Goal: Information Seeking & Learning: Check status

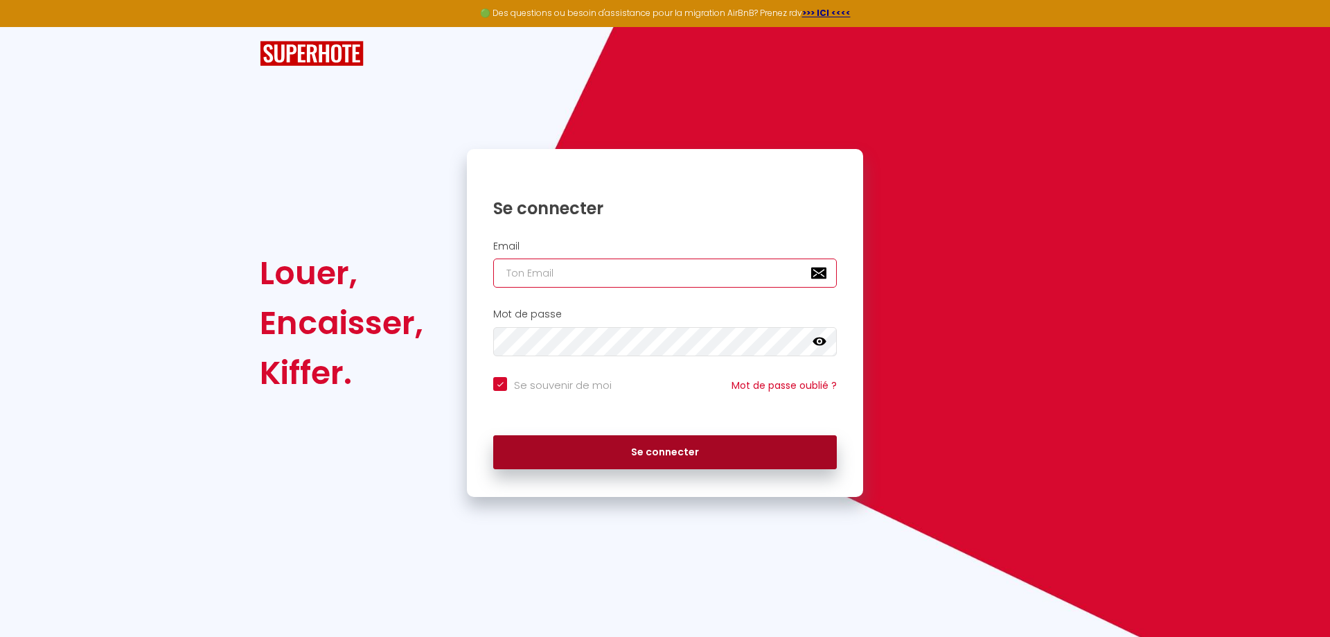
type input "[EMAIL_ADDRESS][DOMAIN_NAME]"
click at [716, 454] on button "Se connecter" at bounding box center [665, 452] width 344 height 35
checkbox input "true"
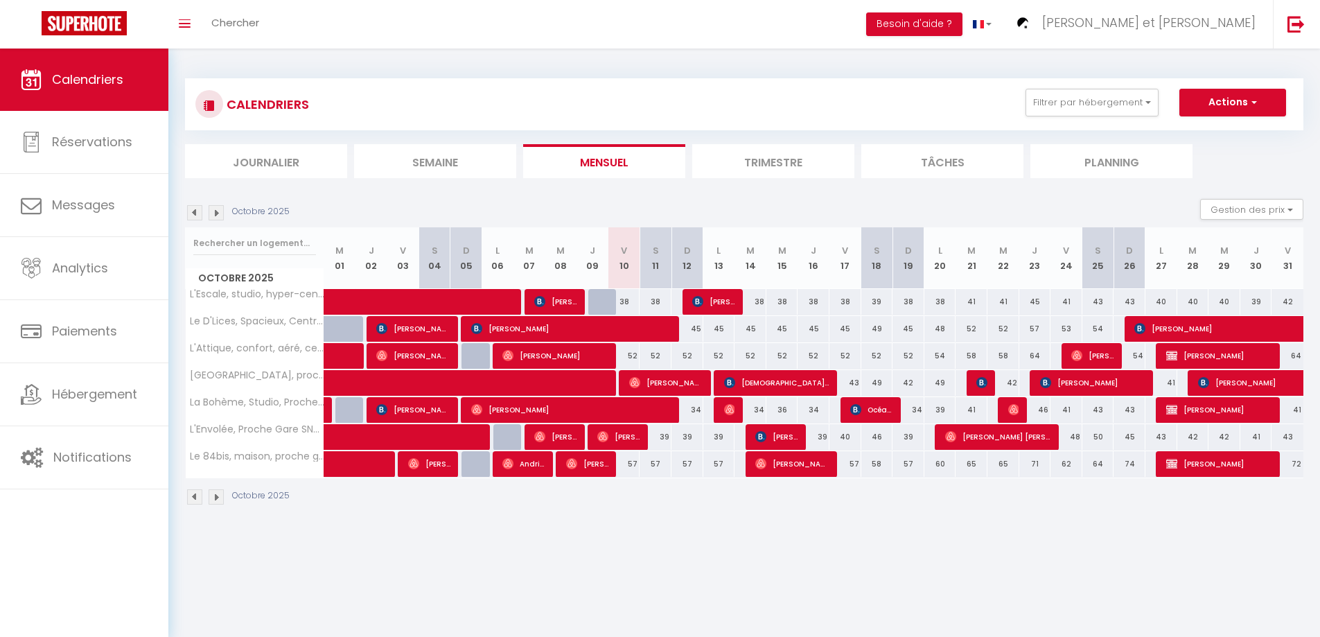
click at [214, 208] on img at bounding box center [216, 212] width 15 height 15
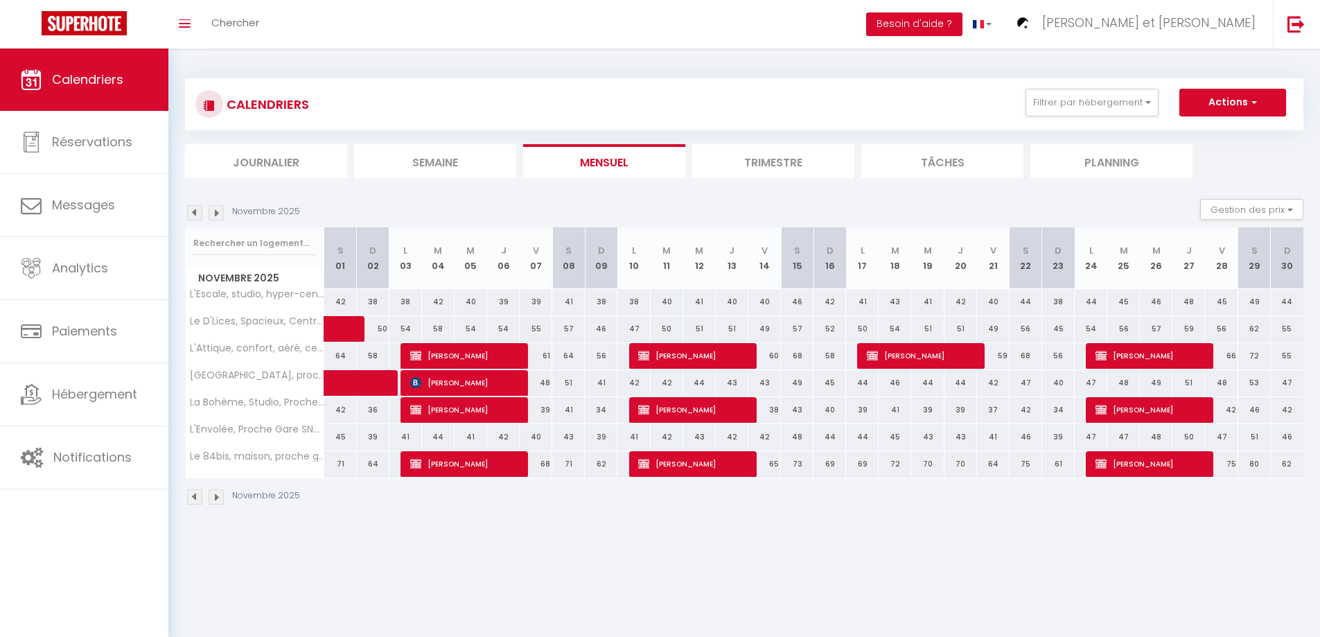
click at [196, 214] on img at bounding box center [194, 212] width 15 height 15
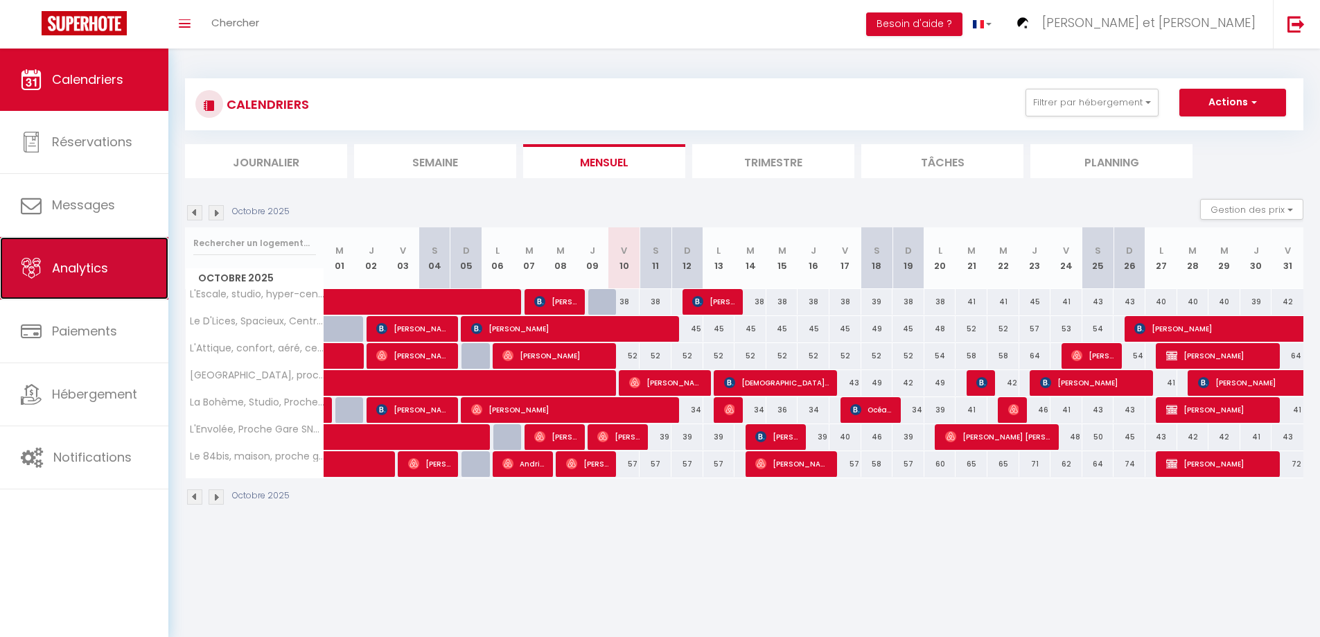
click at [87, 274] on span "Analytics" at bounding box center [80, 267] width 56 height 17
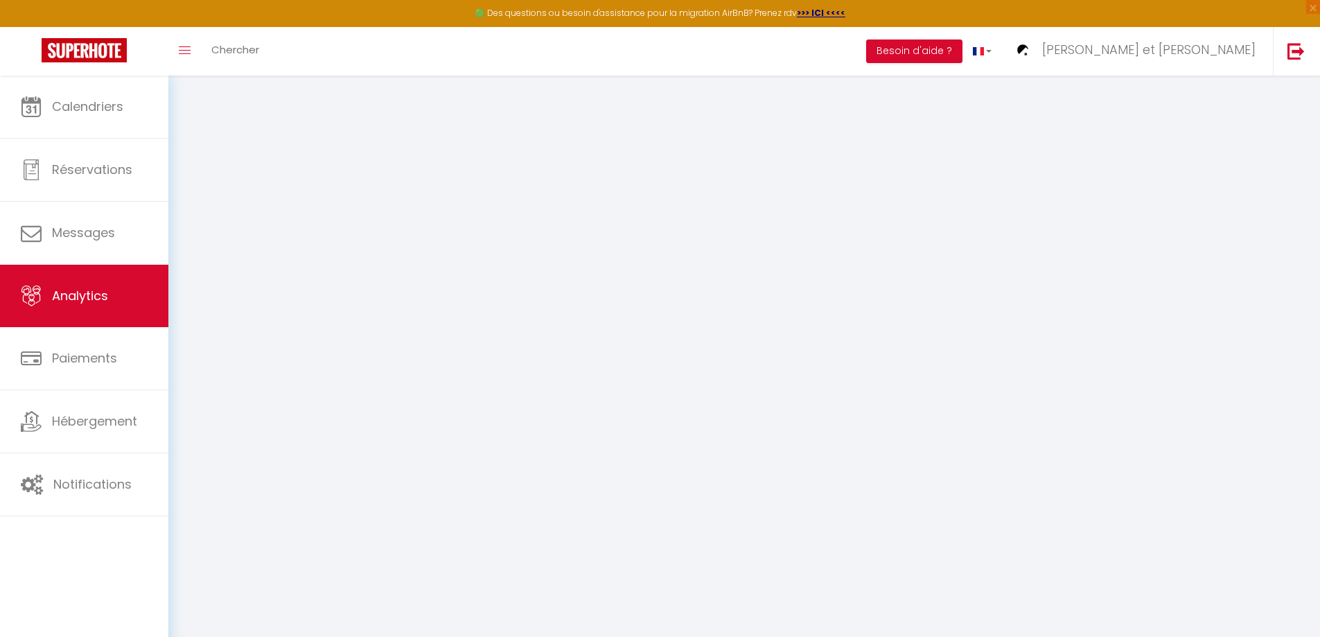
select select "2025"
select select "10"
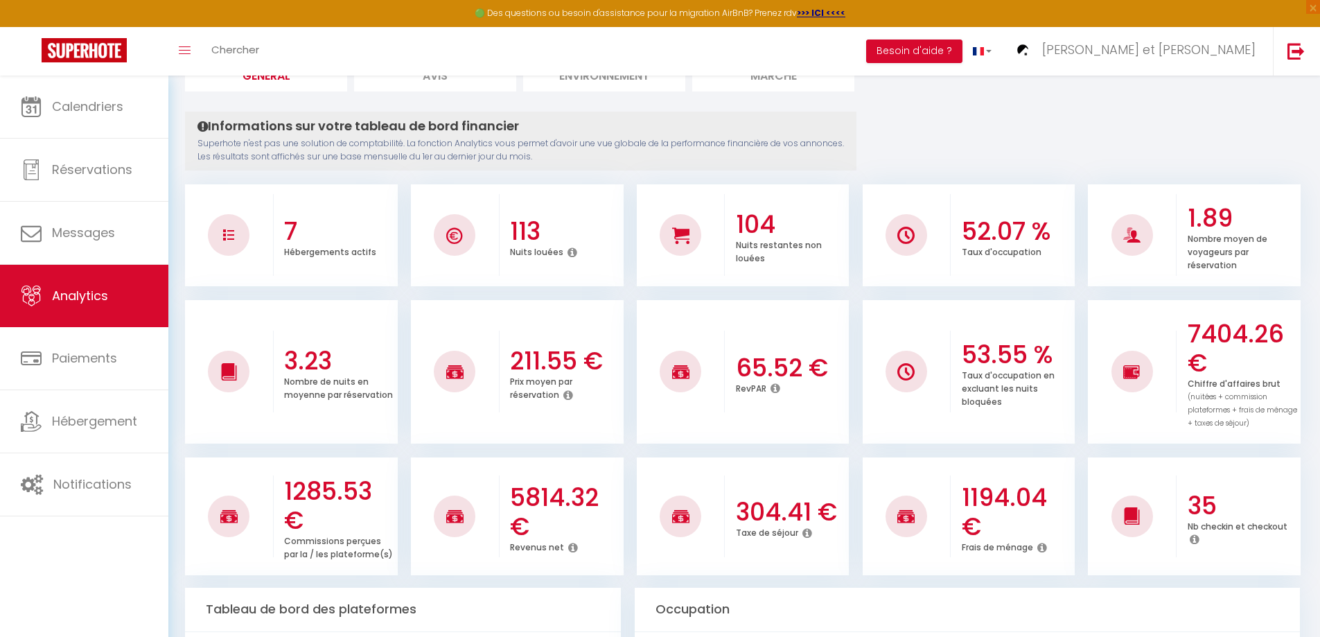
scroll to position [139, 0]
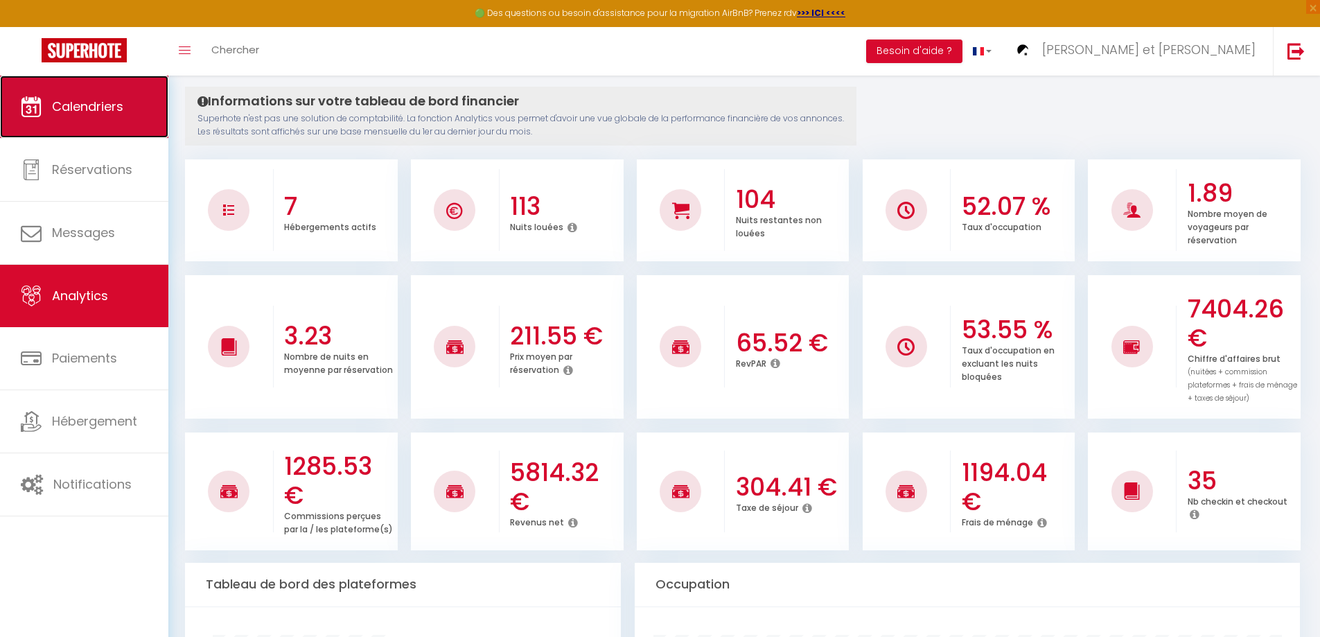
click at [148, 96] on link "Calendriers" at bounding box center [84, 107] width 168 height 62
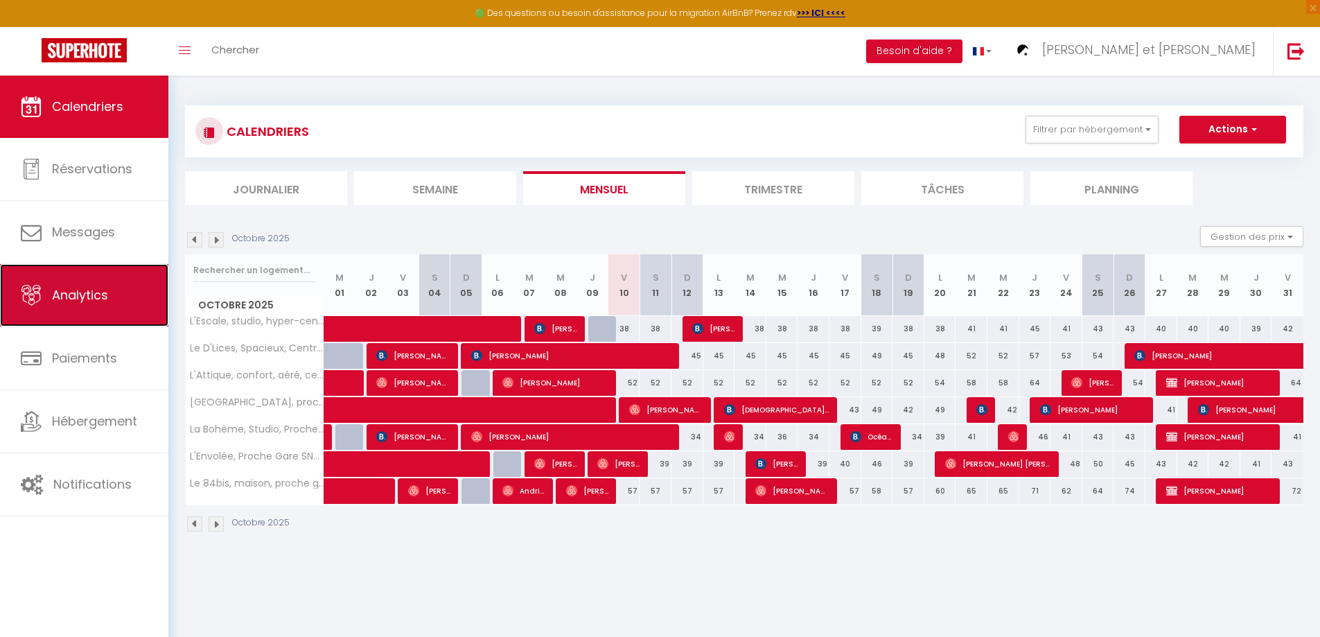
click at [67, 299] on span "Analytics" at bounding box center [80, 294] width 56 height 17
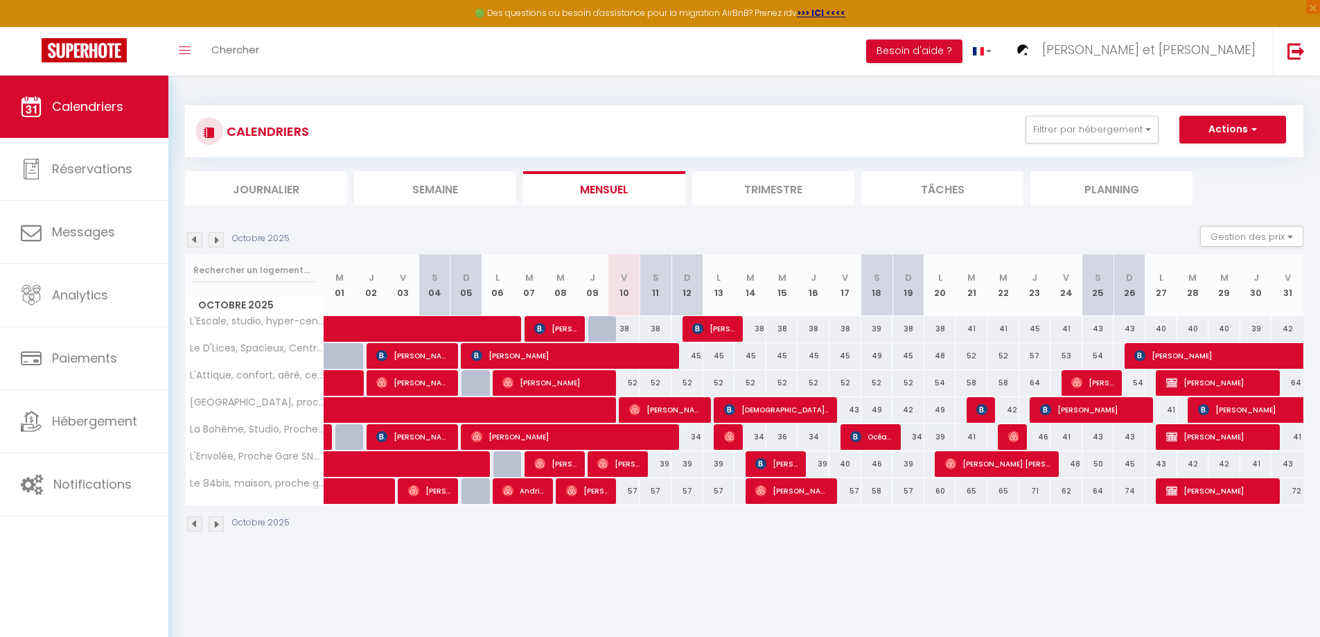
select select "2025"
select select "10"
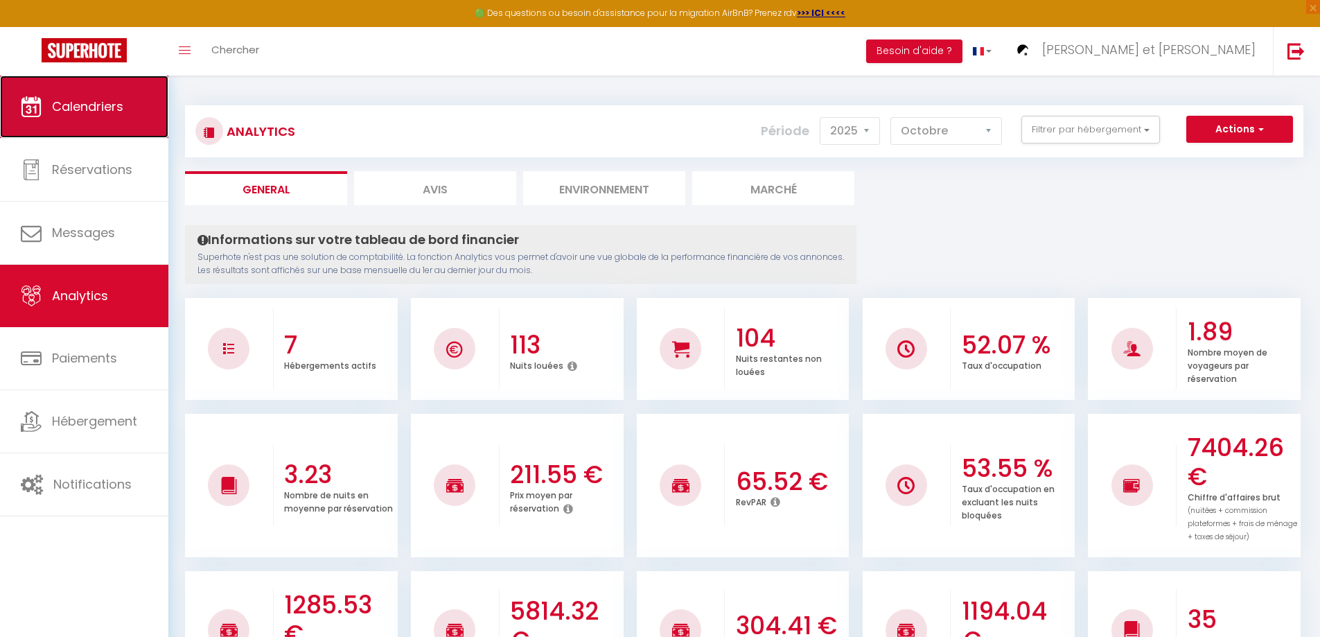
click at [96, 105] on span "Calendriers" at bounding box center [87, 106] width 71 height 17
